Goal: Task Accomplishment & Management: Manage account settings

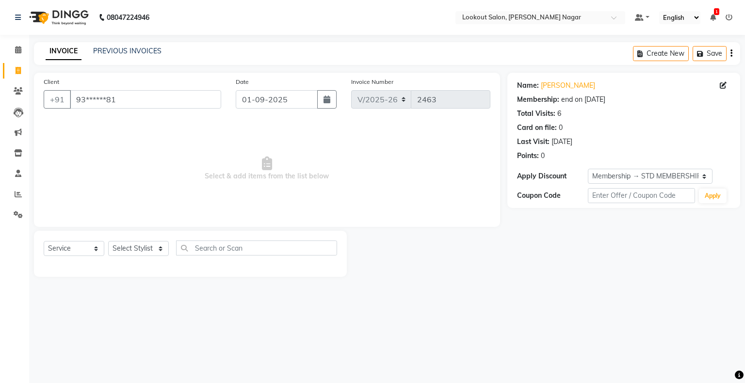
select select "150"
select select "service"
select select "1: Object"
click at [19, 48] on icon at bounding box center [18, 49] width 6 height 7
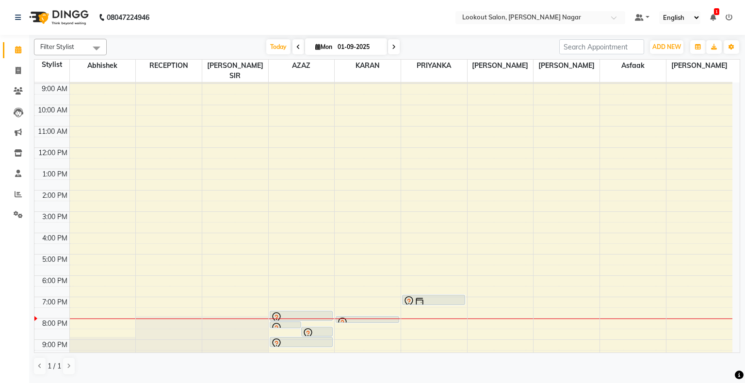
scroll to position [36, 0]
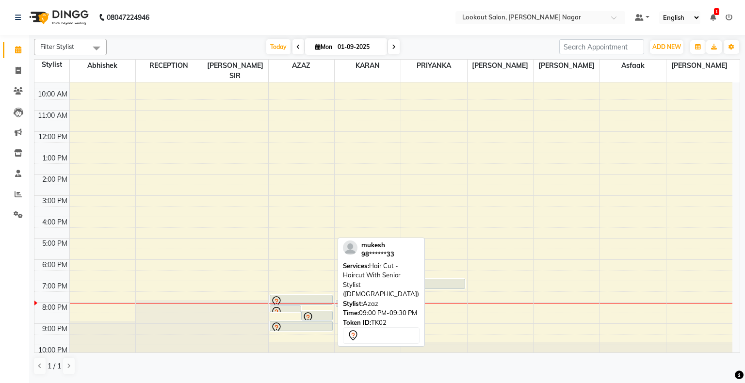
click at [327, 322] on div at bounding box center [301, 328] width 61 height 12
select select "7"
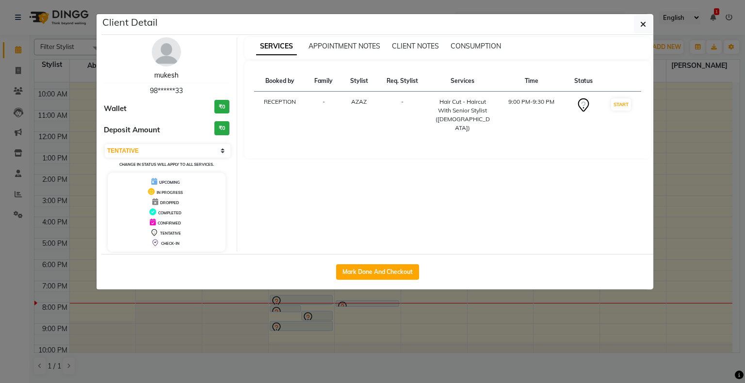
click at [169, 72] on link "mukesh" at bounding box center [166, 75] width 24 height 9
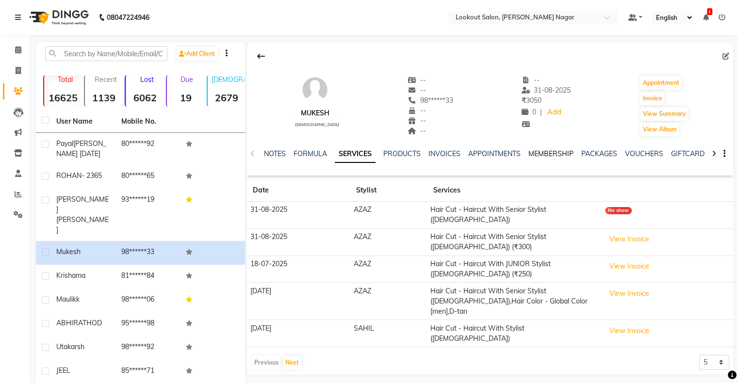
click at [542, 153] on link "MEMBERSHIP" at bounding box center [550, 153] width 45 height 9
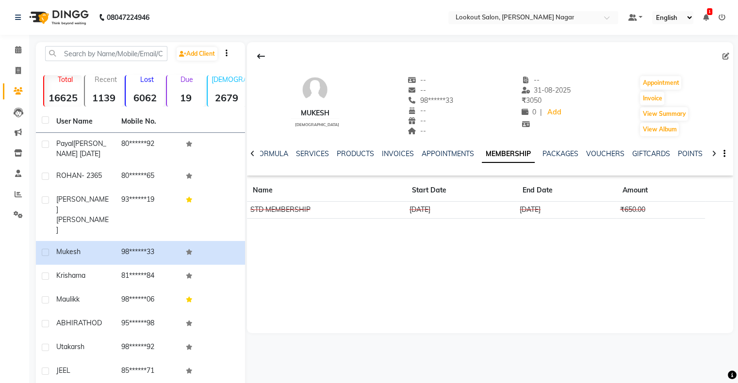
click at [318, 105] on div "mukesh [DEMOGRAPHIC_DATA]" at bounding box center [315, 106] width 48 height 62
click at [306, 87] on img at bounding box center [314, 89] width 29 height 29
click at [307, 97] on img at bounding box center [314, 89] width 29 height 29
click at [551, 116] on link "Add" at bounding box center [554, 113] width 17 height 14
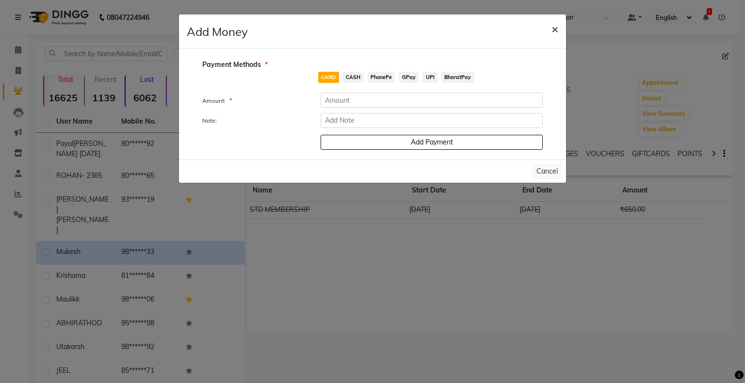
click at [552, 30] on span "×" at bounding box center [555, 28] width 7 height 15
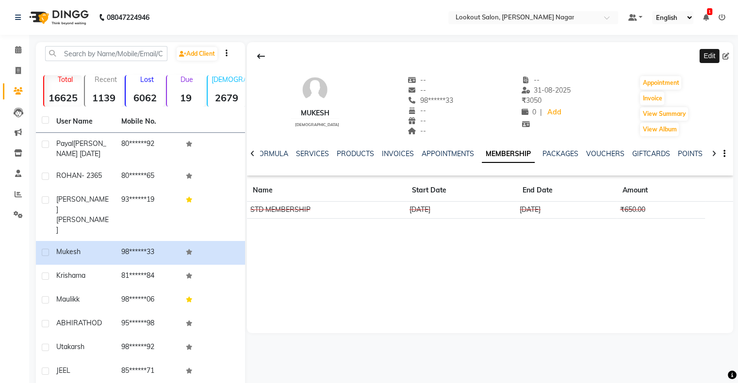
click at [726, 57] on icon at bounding box center [725, 56] width 7 height 7
select select "22"
select select "[DEMOGRAPHIC_DATA]"
select select
